Goal: Check status: Check status

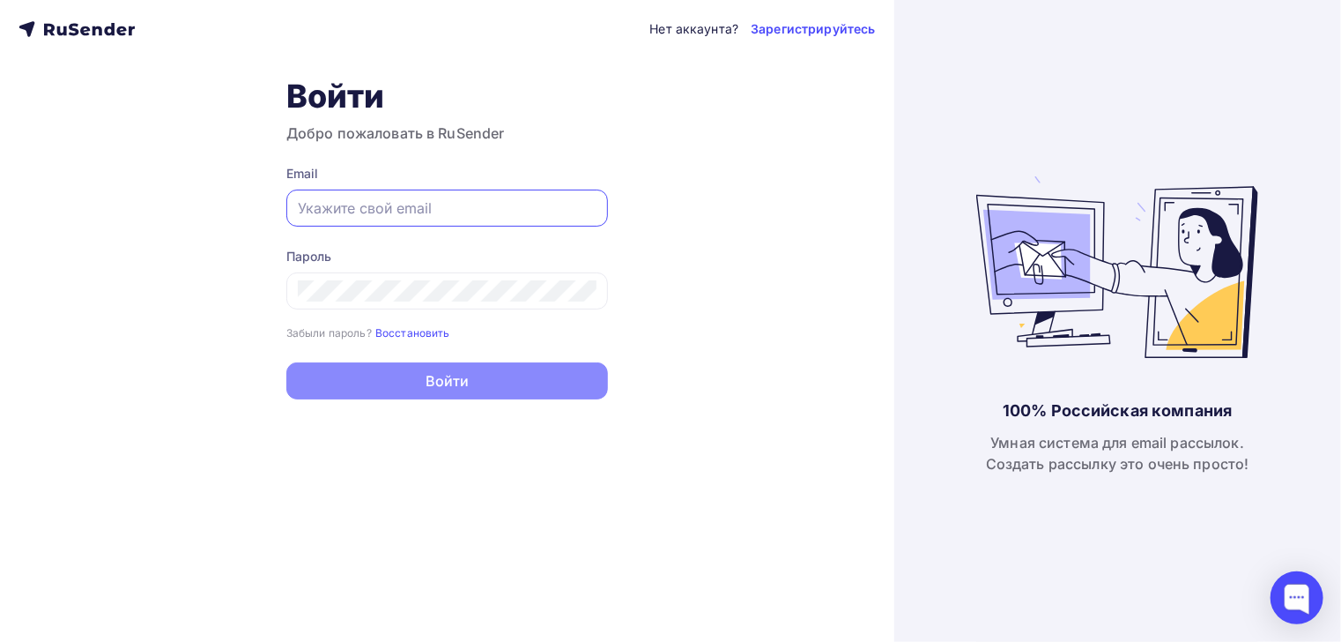
click at [436, 208] on input "text" at bounding box center [447, 207] width 299 height 21
paste input "[EMAIL_ADDRESS][DOMAIN_NAME]"
type input "[EMAIL_ADDRESS][DOMAIN_NAME]"
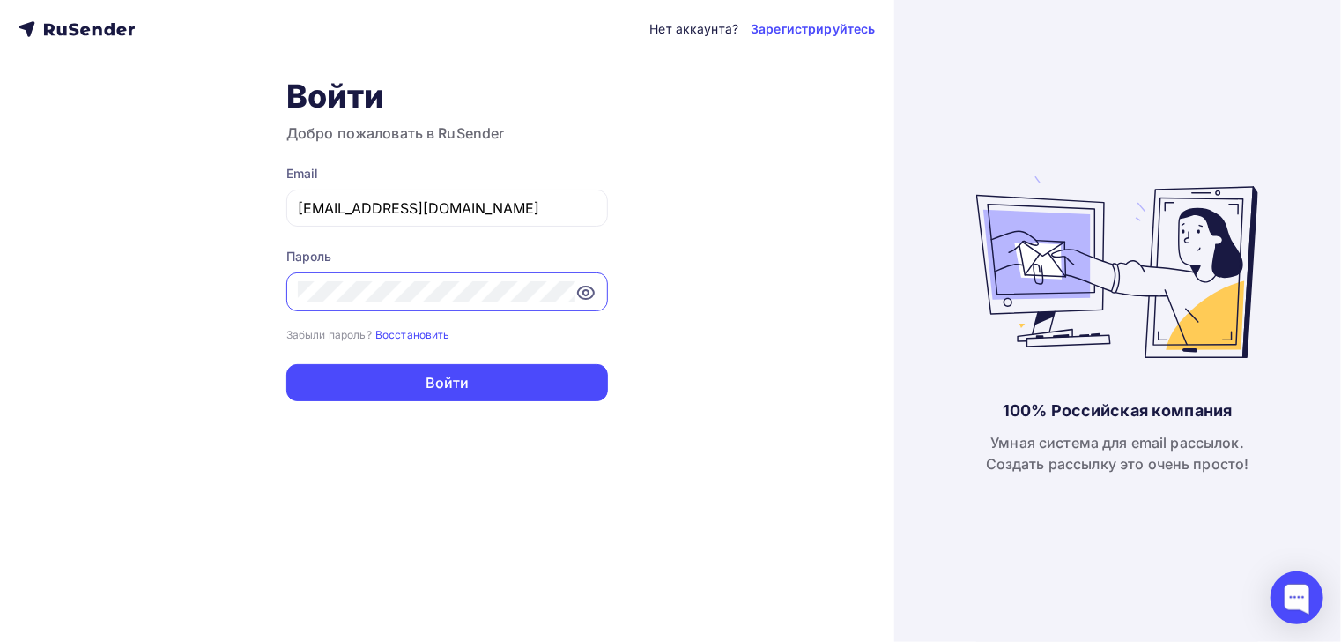
click at [286, 364] on button "Войти" at bounding box center [447, 382] width 322 height 37
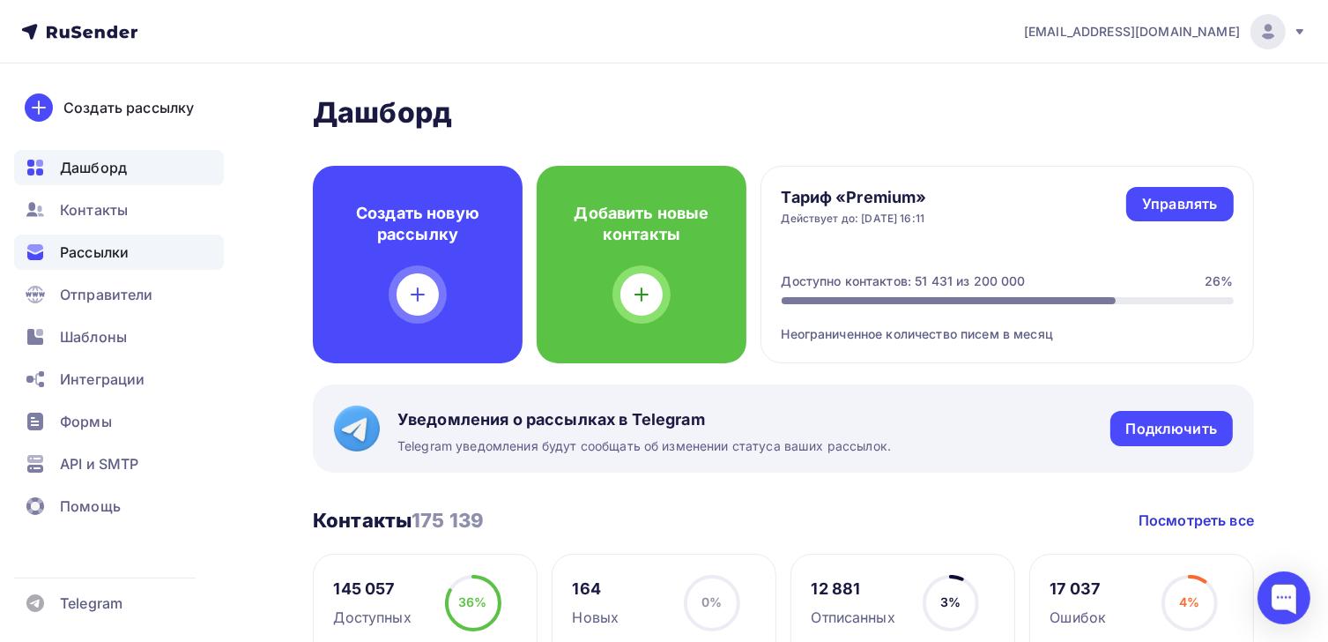
click at [43, 246] on icon at bounding box center [35, 251] width 21 height 21
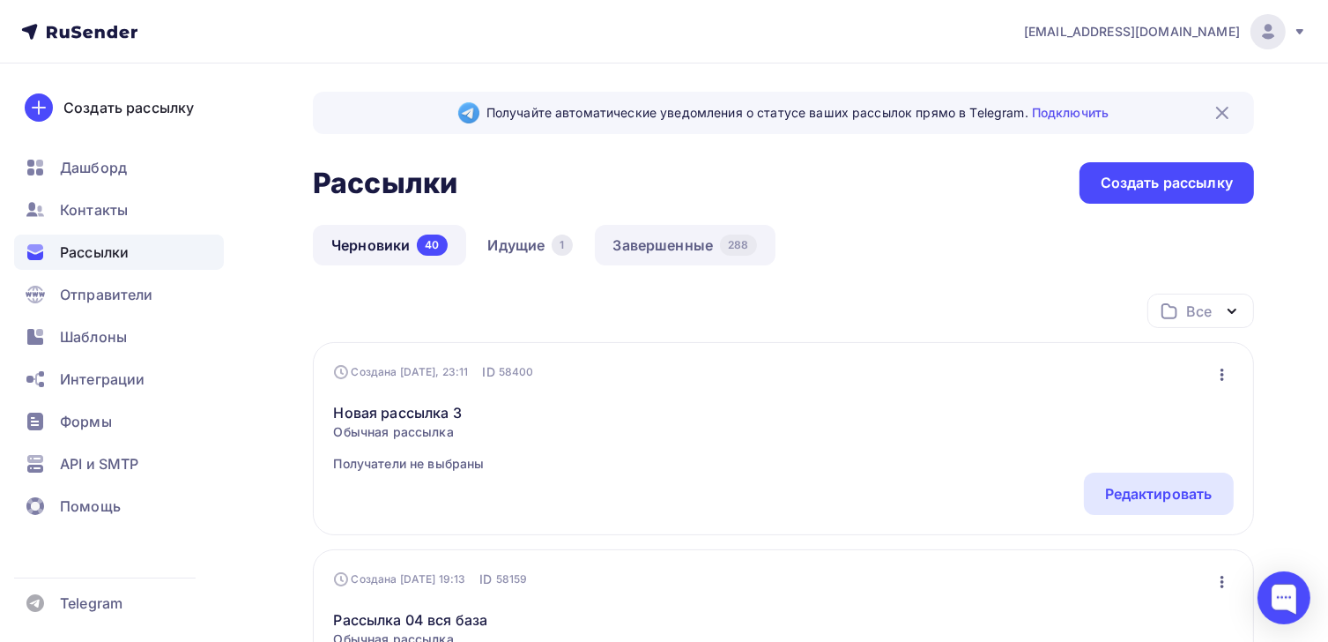
click at [679, 239] on link "Завершенные 288" at bounding box center [685, 245] width 181 height 41
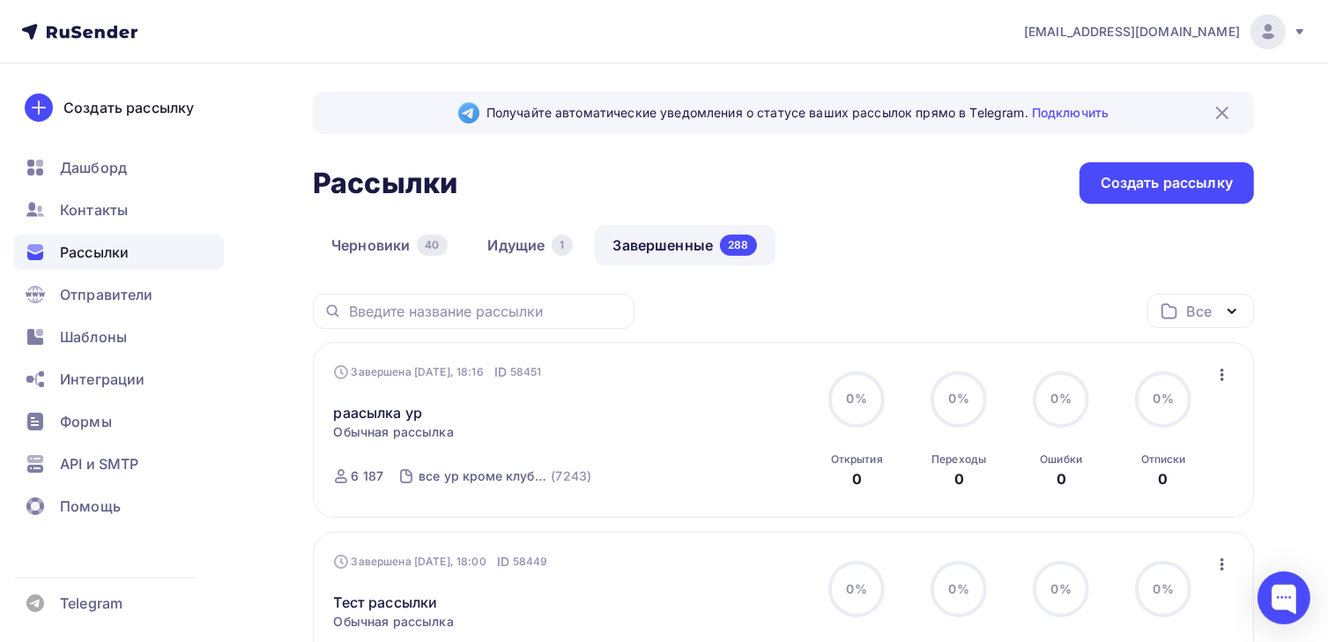
scroll to position [109, 0]
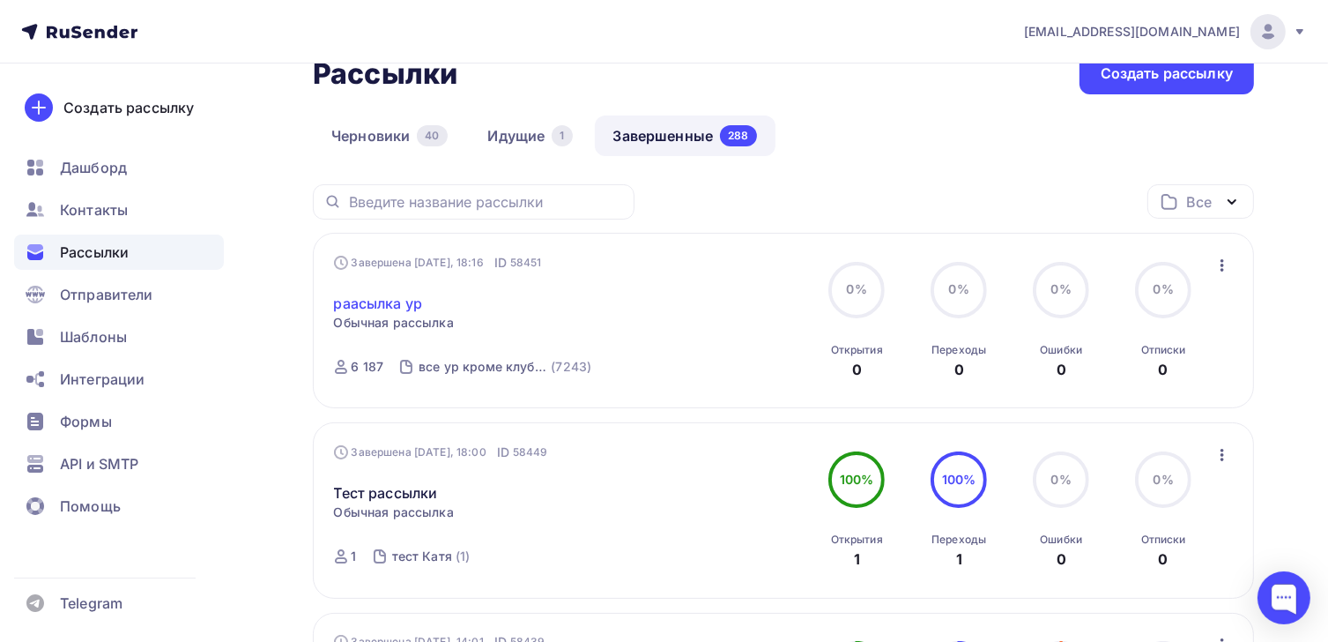
click at [402, 303] on link "раасылка ур" at bounding box center [378, 303] width 89 height 21
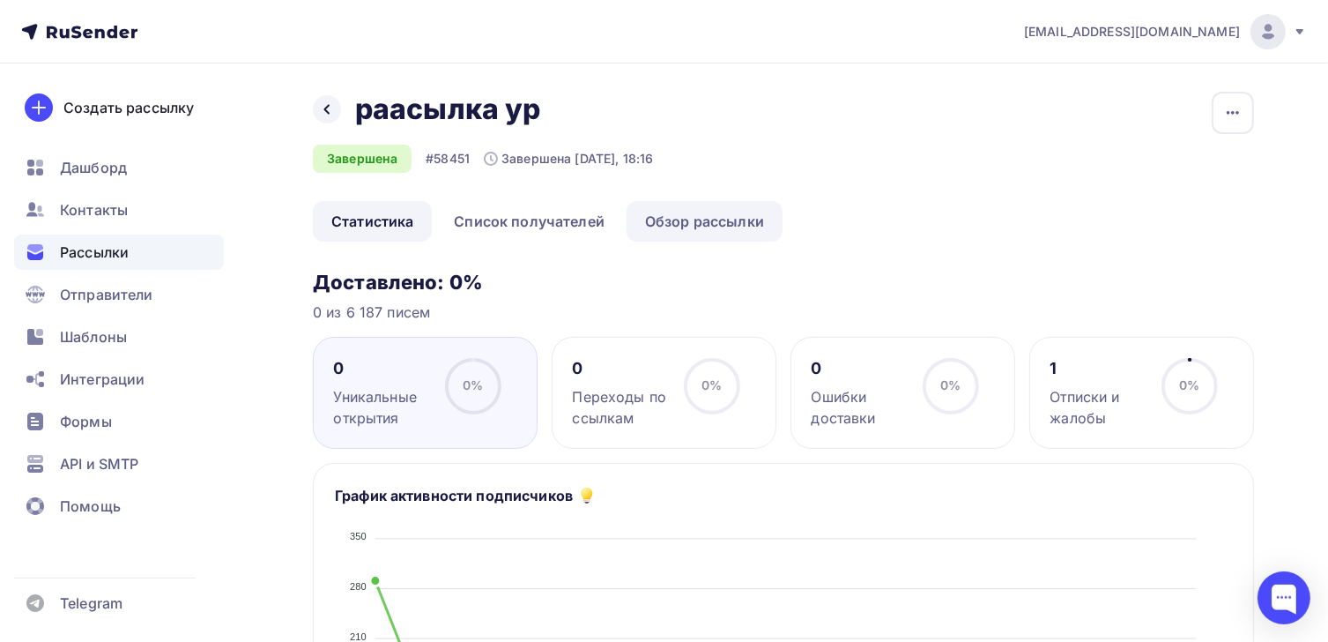
click at [673, 218] on link "Обзор рассылки" at bounding box center [705, 221] width 156 height 41
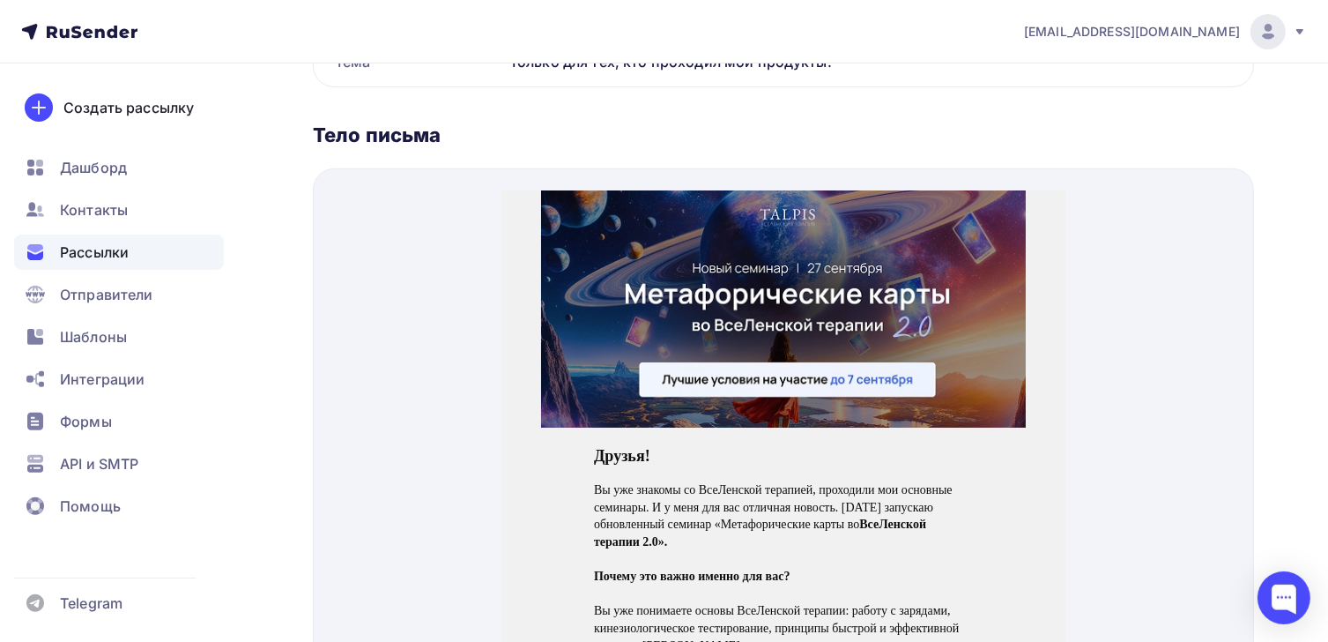
click at [702, 301] on img at bounding box center [783, 286] width 485 height 237
